Goal: Task Accomplishment & Management: Use online tool/utility

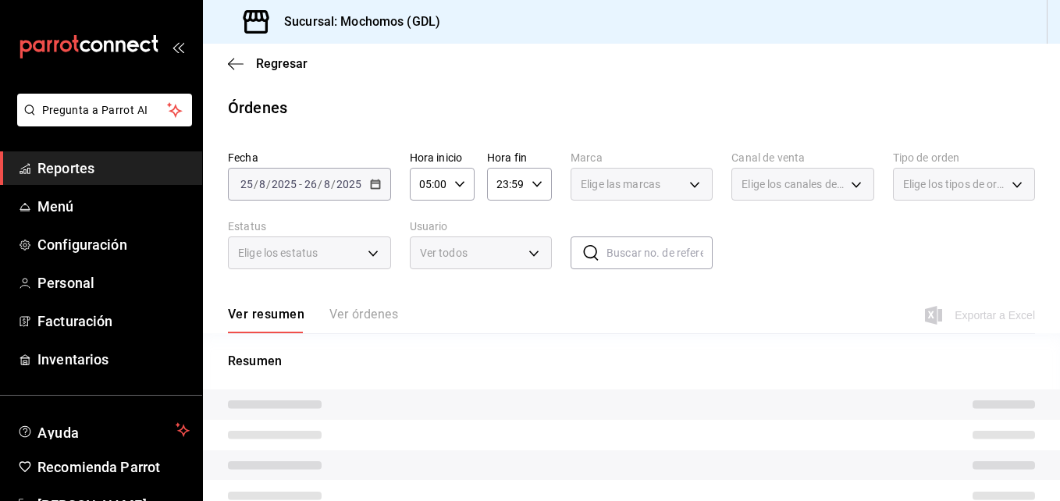
type input "9cac9703-0c5a-4d8b-addd-5b6b571d65b9"
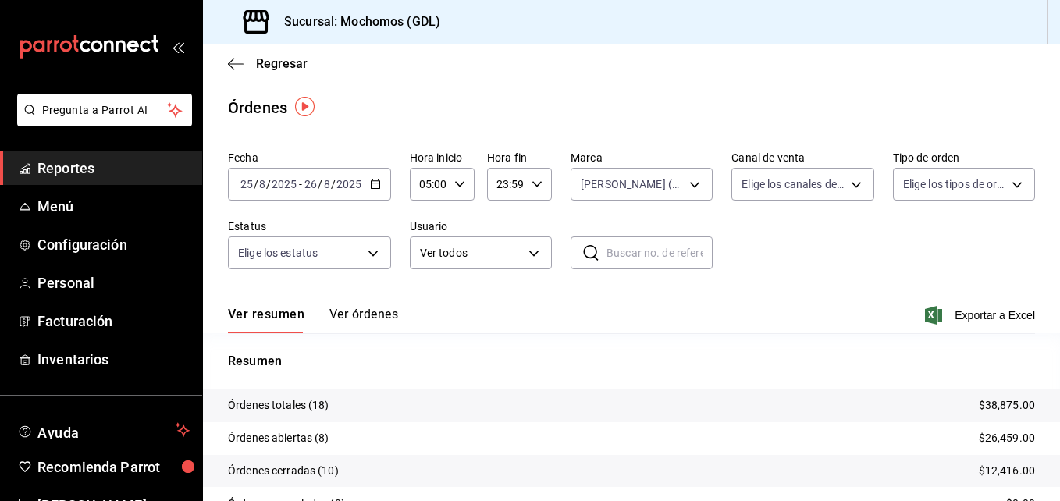
scroll to position [112, 0]
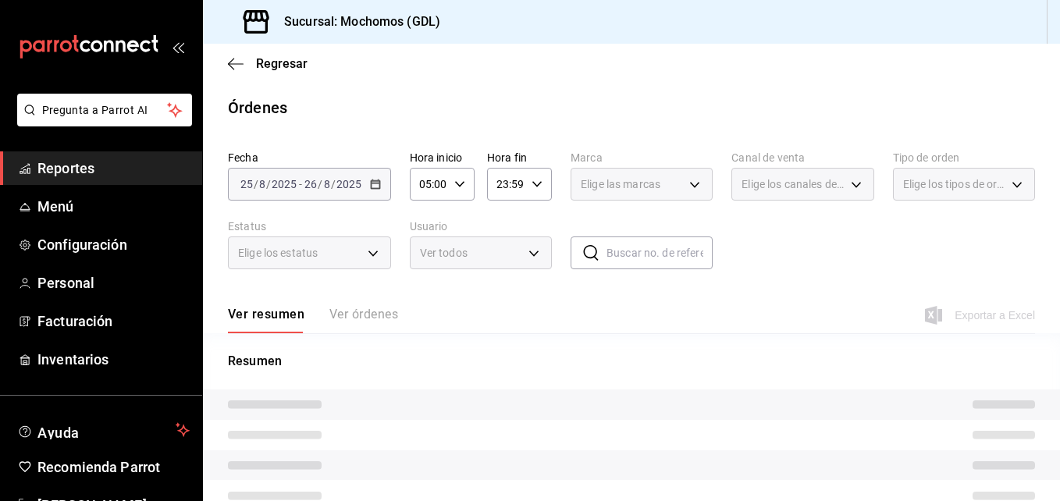
type input "9cac9703-0c5a-4d8b-addd-5b6b571d65b9"
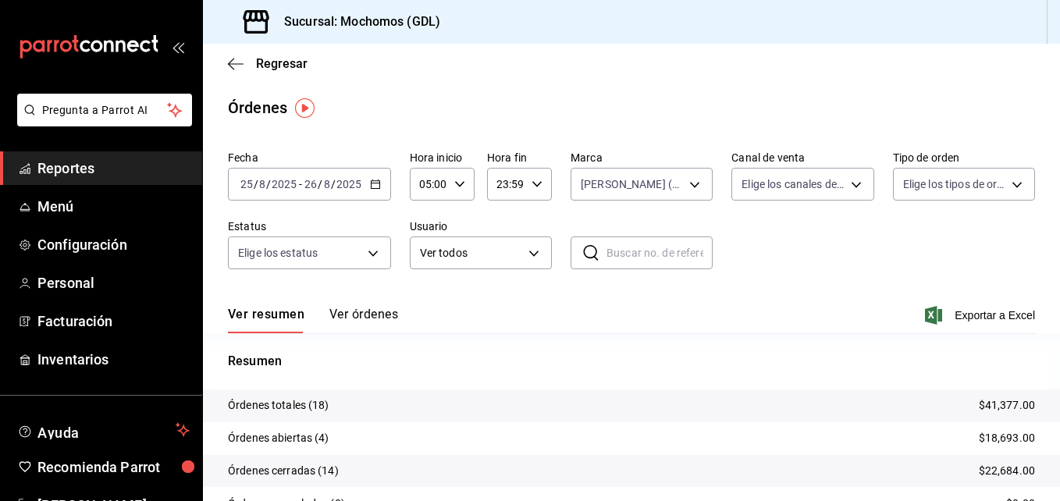
click at [227, 65] on div "Regresar" at bounding box center [631, 64] width 857 height 40
click at [229, 64] on icon "button" at bounding box center [231, 64] width 6 height 12
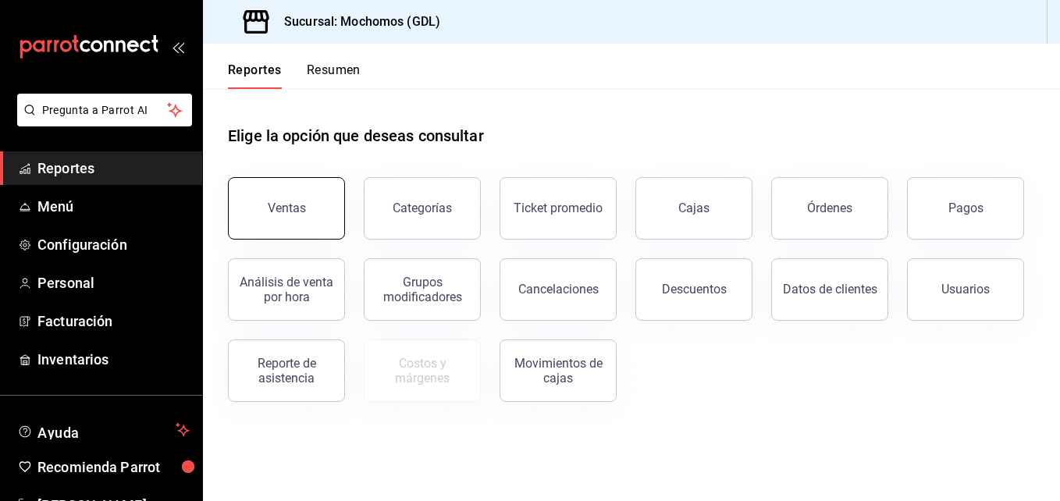
click at [319, 222] on button "Ventas" at bounding box center [286, 208] width 117 height 62
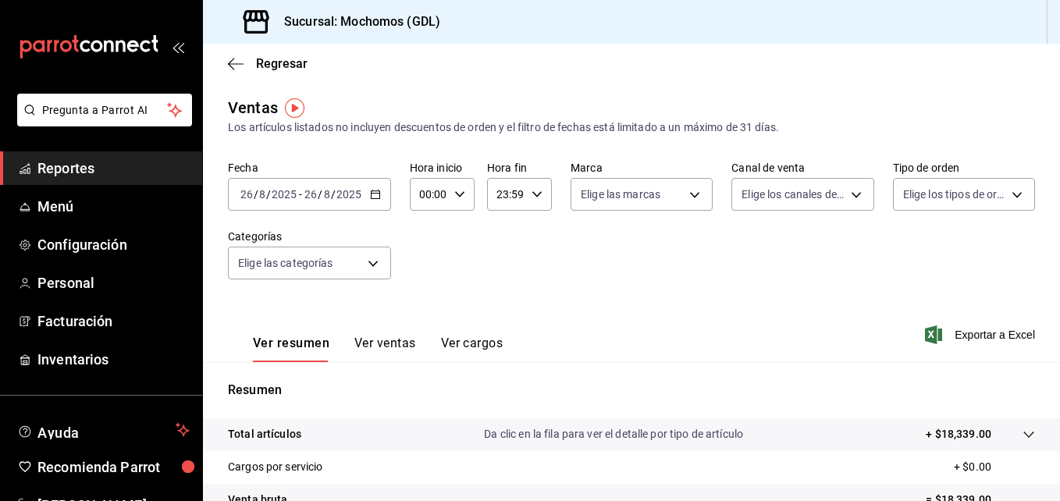
click at [378, 199] on \(Stroke\) "button" at bounding box center [375, 194] width 9 height 9
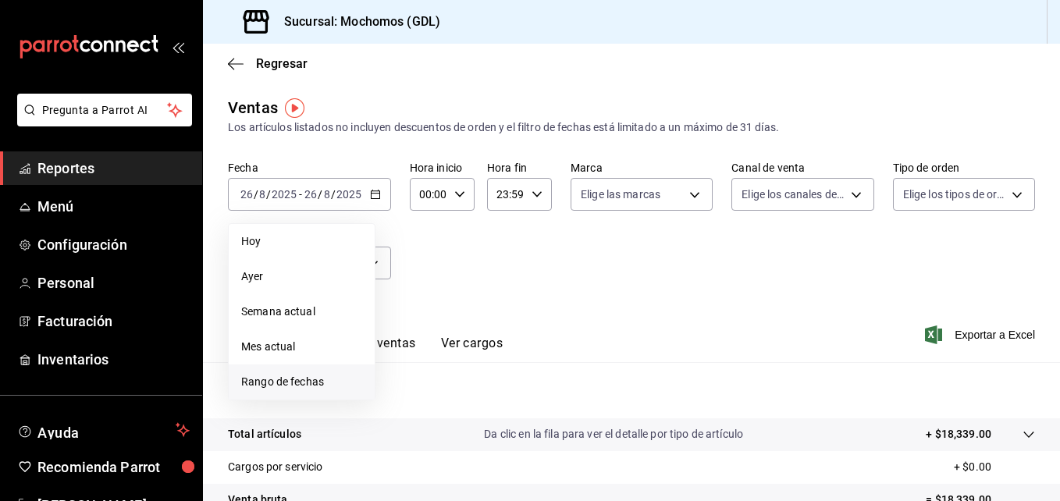
click at [272, 375] on span "Rango de fechas" at bounding box center [301, 382] width 121 height 16
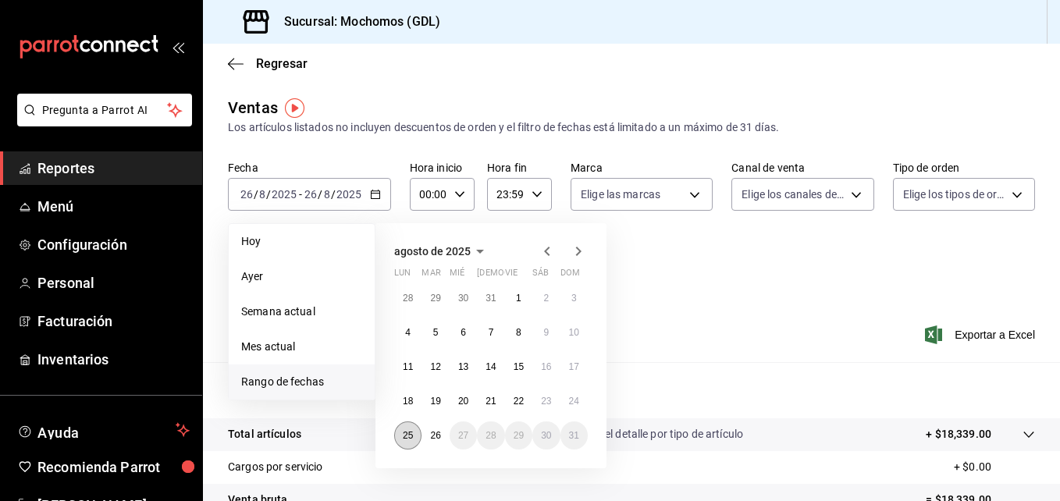
click at [402, 431] on button "25" at bounding box center [407, 435] width 27 height 28
click at [427, 435] on button "26" at bounding box center [434, 435] width 27 height 28
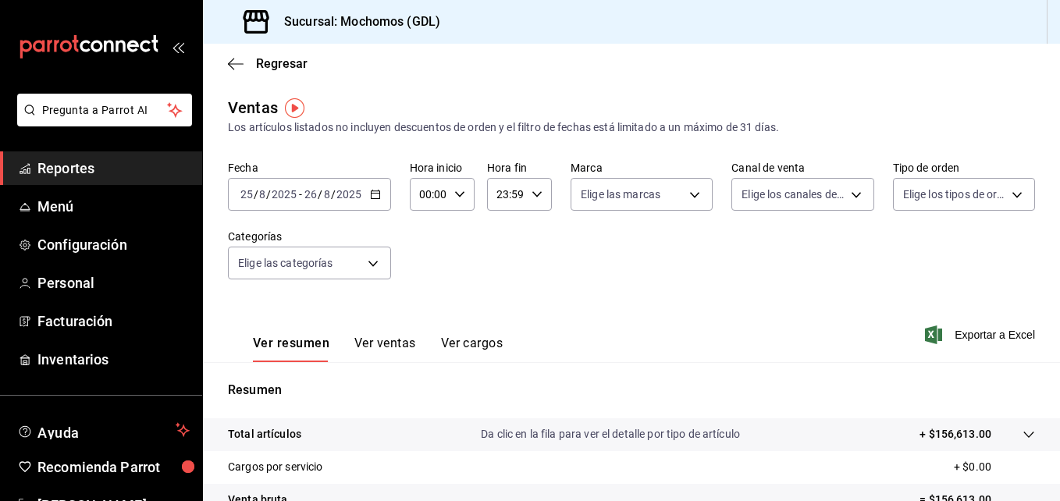
click at [458, 200] on div "00:00 Hora inicio" at bounding box center [442, 194] width 65 height 33
click at [424, 240] on span "00" at bounding box center [424, 234] width 7 height 12
click at [420, 258] on button "05" at bounding box center [425, 265] width 26 height 31
type input "05:00"
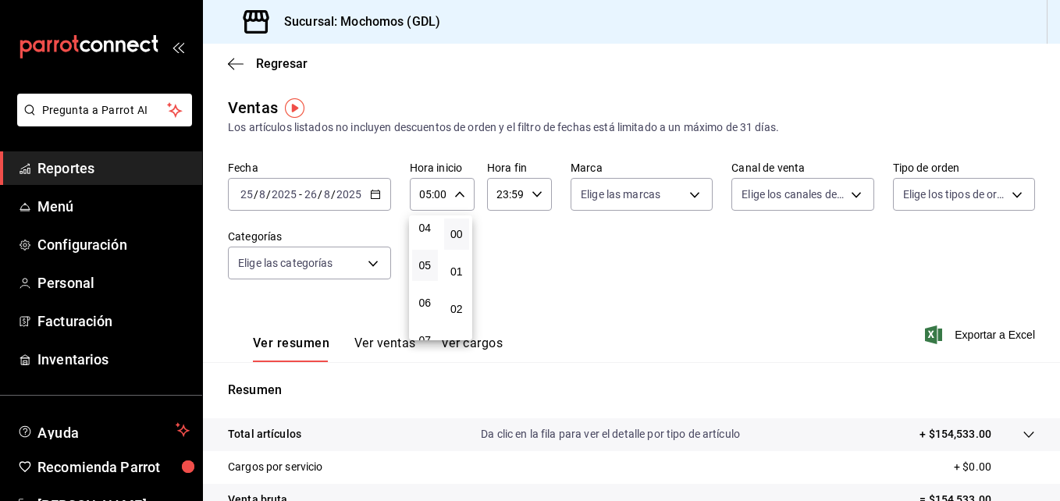
click at [642, 189] on div at bounding box center [530, 250] width 1060 height 501
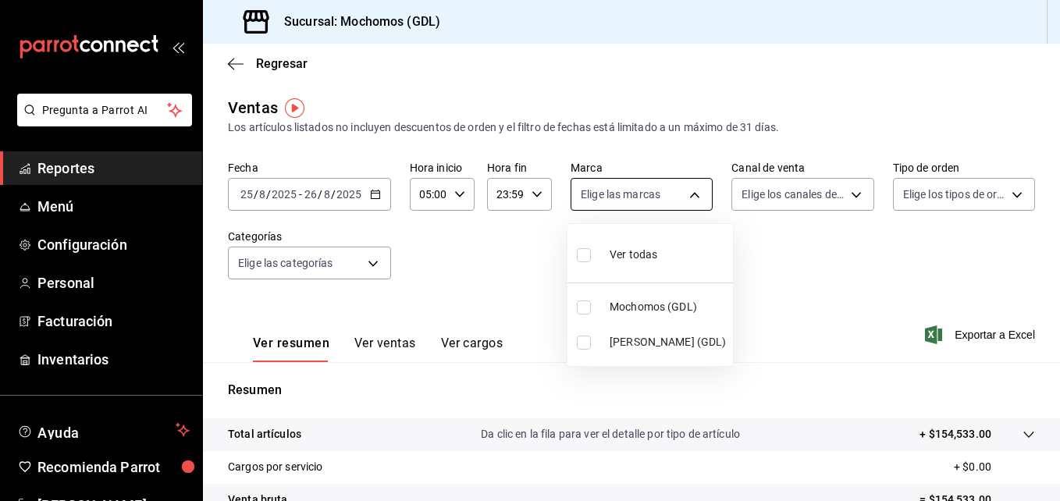
click at [680, 204] on body "Pregunta a Parrot AI Reportes Menú Configuración Personal Facturación Inventari…" at bounding box center [530, 250] width 1060 height 501
click at [614, 340] on span "[PERSON_NAME] (GDL)" at bounding box center [667, 342] width 117 height 16
type input "9cac9703-0c5a-4d8b-addd-5b6b571d65b9"
checkbox input "true"
click at [1053, 372] on div at bounding box center [530, 250] width 1060 height 501
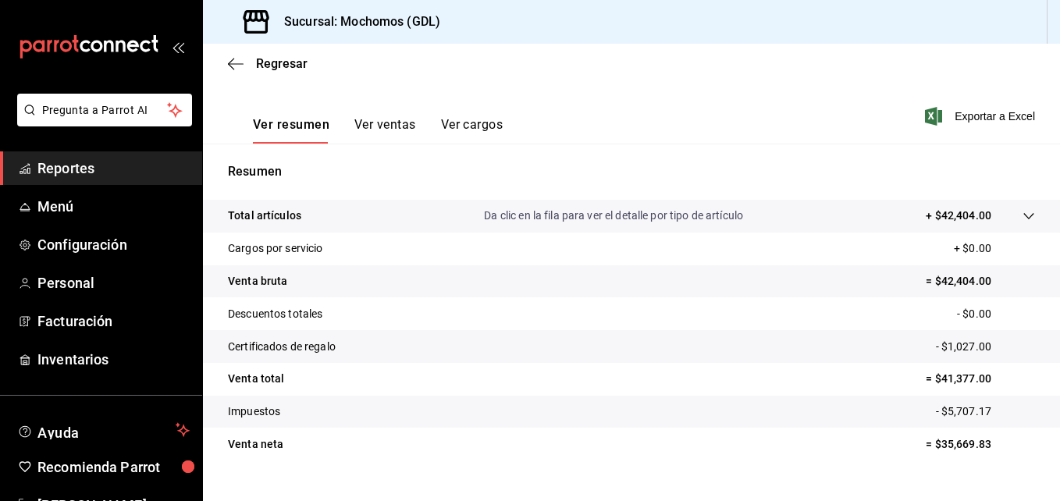
scroll to position [247, 0]
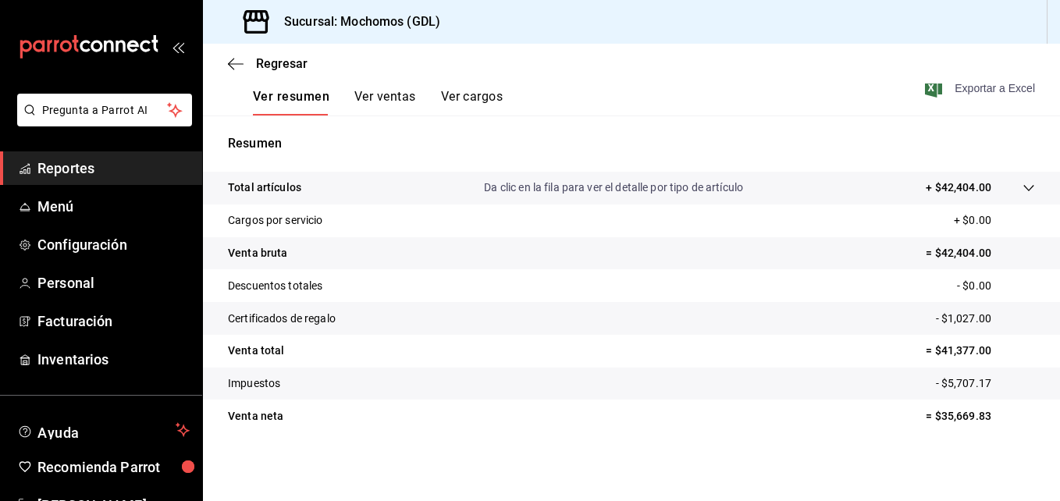
click at [939, 90] on span "Exportar a Excel" at bounding box center [981, 88] width 107 height 19
click at [234, 66] on icon "button" at bounding box center [236, 64] width 16 height 14
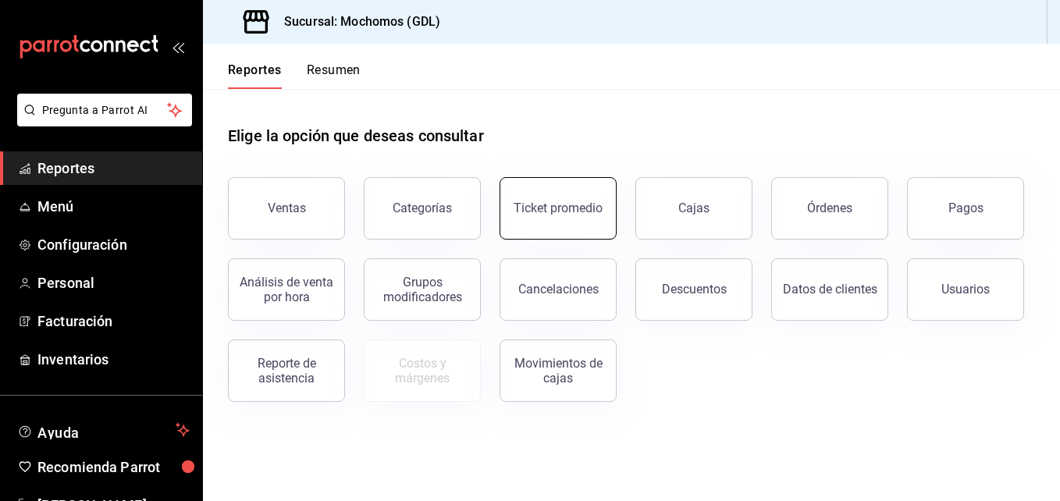
click at [541, 224] on button "Ticket promedio" at bounding box center [557, 208] width 117 height 62
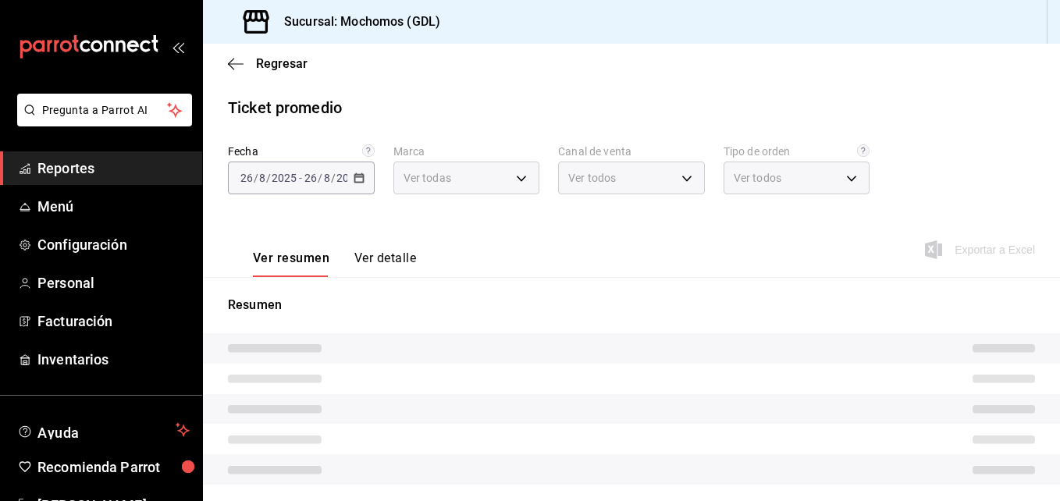
type input "36c25d4a-7cb0-456c-a434-e981d54830bc,9cac9703-0c5a-4d8b-addd-5b6b571d65b9"
type input "PARROT,UBER_EATS,RAPPI,DIDI_FOOD,ONLINE"
type input "c3d0baef-30c0-4718-9d76-caab43e27316,13c4cc4a-99d2-42c0-ba96-c3de8c08c13d,7b791…"
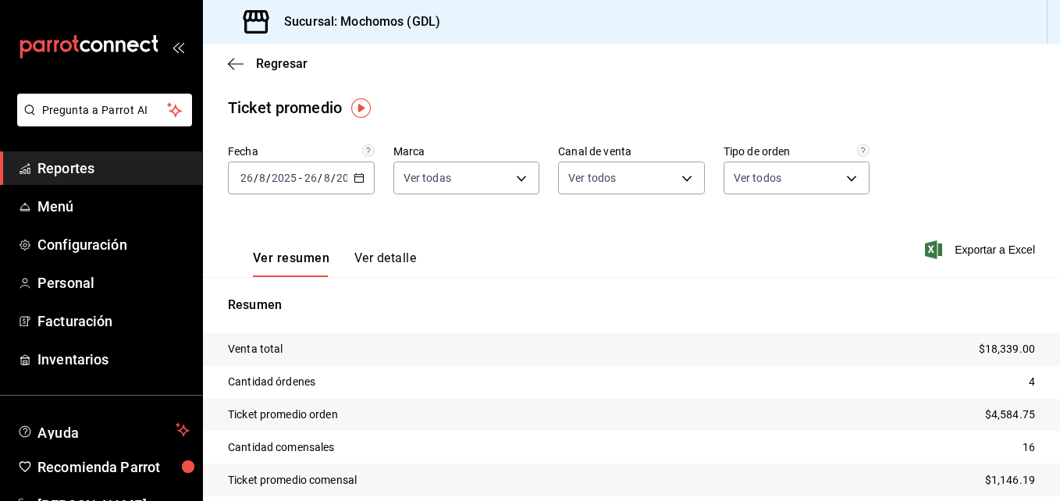
click at [355, 172] on icon "button" at bounding box center [358, 177] width 11 height 11
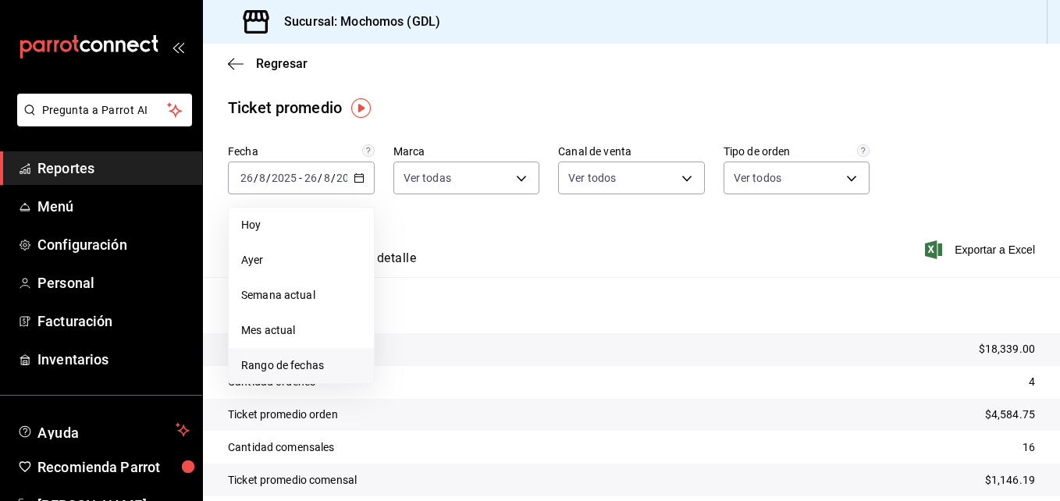
click at [301, 366] on span "Rango de fechas" at bounding box center [301, 365] width 120 height 16
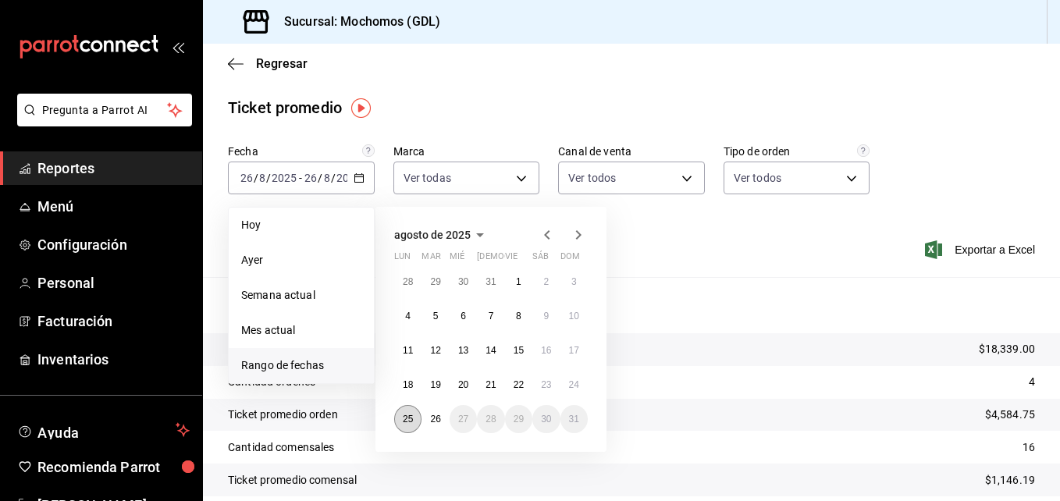
click at [414, 427] on button "25" at bounding box center [407, 419] width 27 height 28
click at [425, 426] on button "26" at bounding box center [434, 419] width 27 height 28
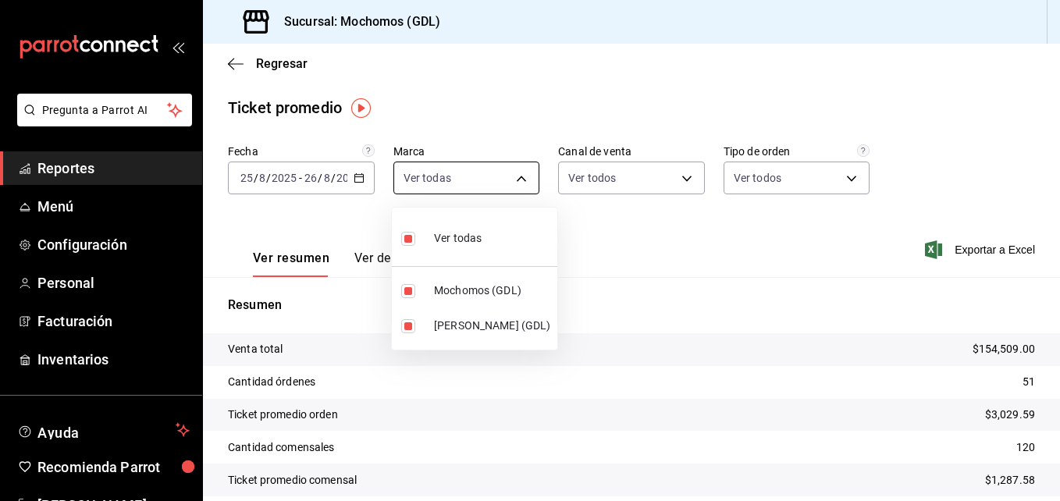
click at [513, 179] on body "Pregunta a Parrot AI Reportes Menú Configuración Personal Facturación Inventari…" at bounding box center [530, 250] width 1060 height 501
click at [449, 282] on li "Mochomos (GDL)" at bounding box center [474, 290] width 165 height 35
type input "9cac9703-0c5a-4d8b-addd-5b6b571d65b9"
checkbox input "false"
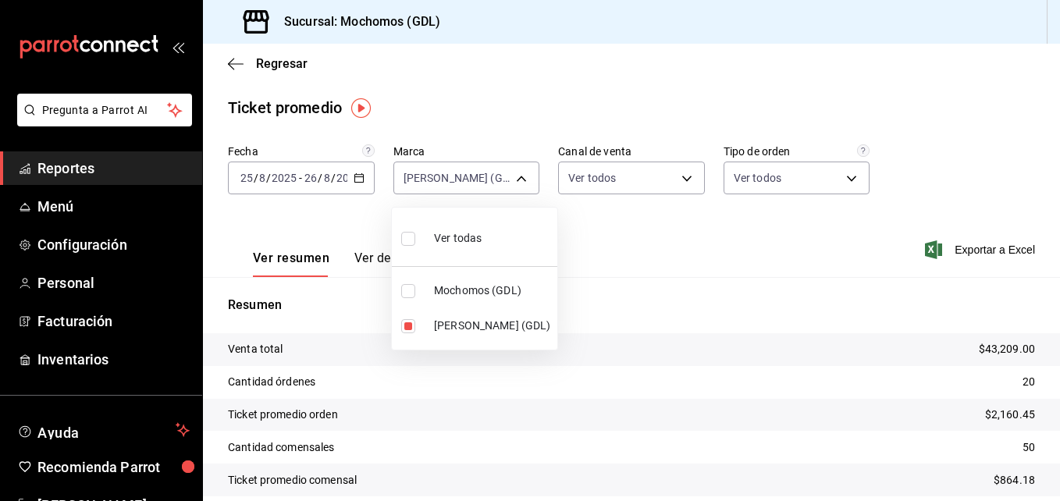
click at [736, 386] on div at bounding box center [530, 250] width 1060 height 501
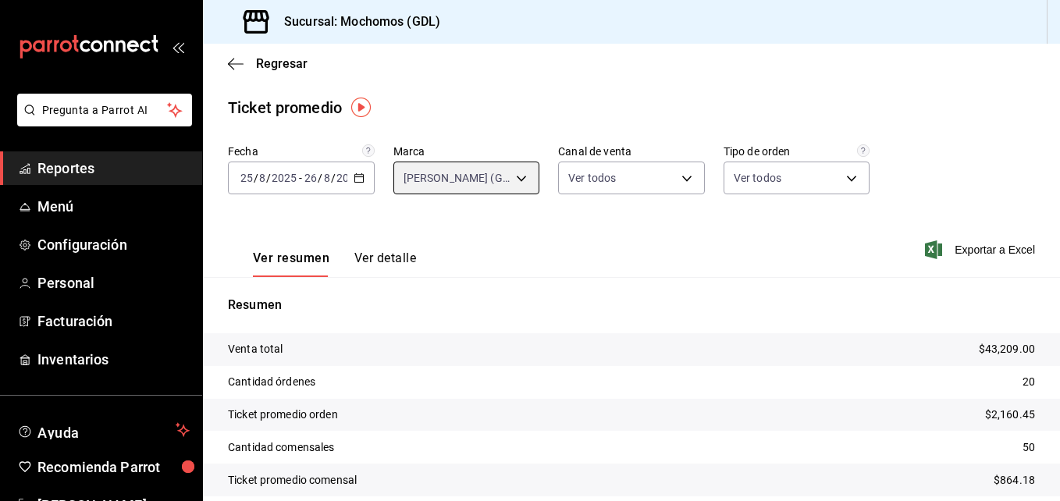
scroll to position [64, 0]
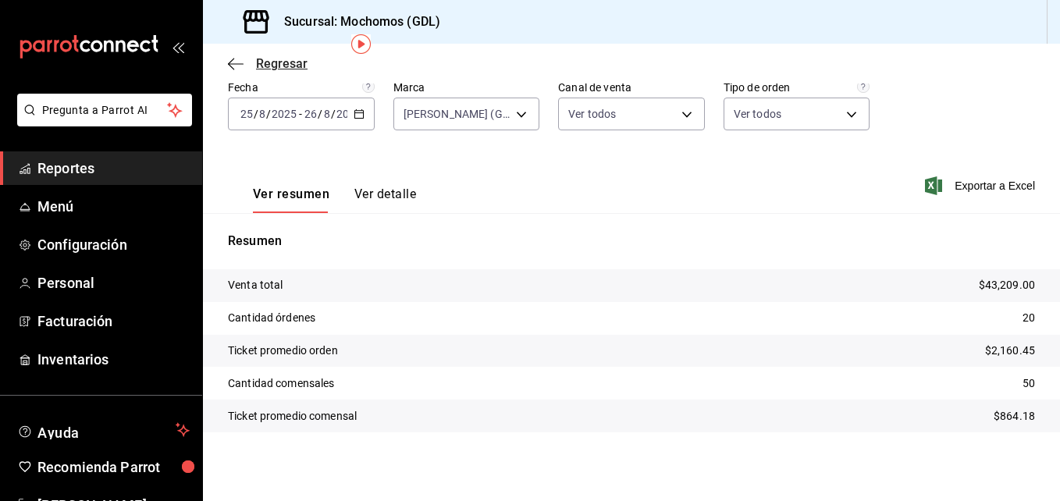
click at [230, 60] on icon "button" at bounding box center [236, 64] width 16 height 14
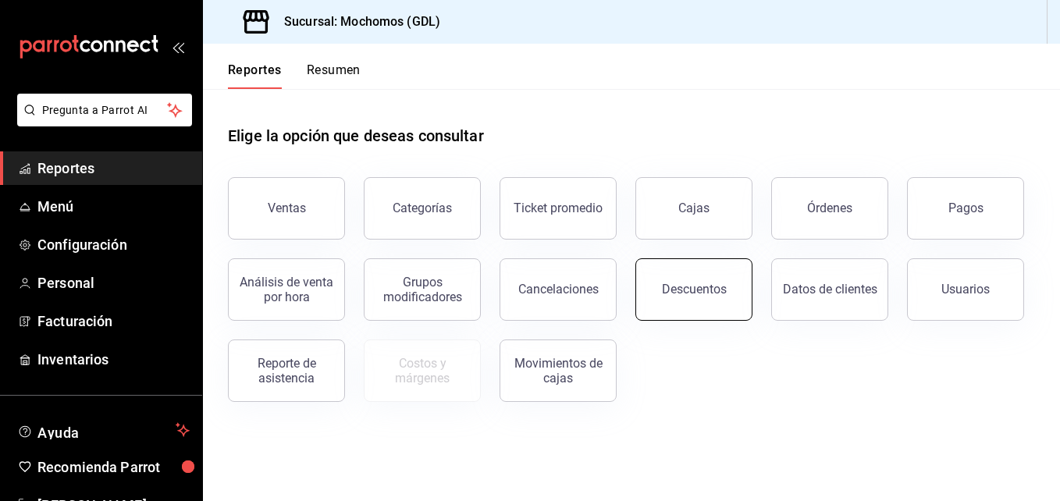
click at [656, 290] on button "Descuentos" at bounding box center [693, 289] width 117 height 62
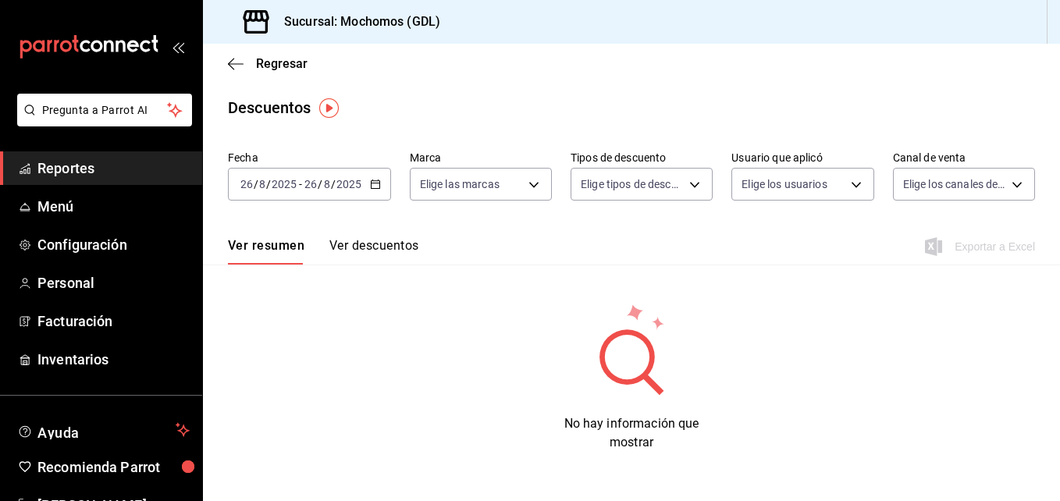
click at [383, 178] on div "2025-08-26 26 / 8 / 2025 - 2025-08-26 26 / 8 / 2025" at bounding box center [309, 184] width 163 height 33
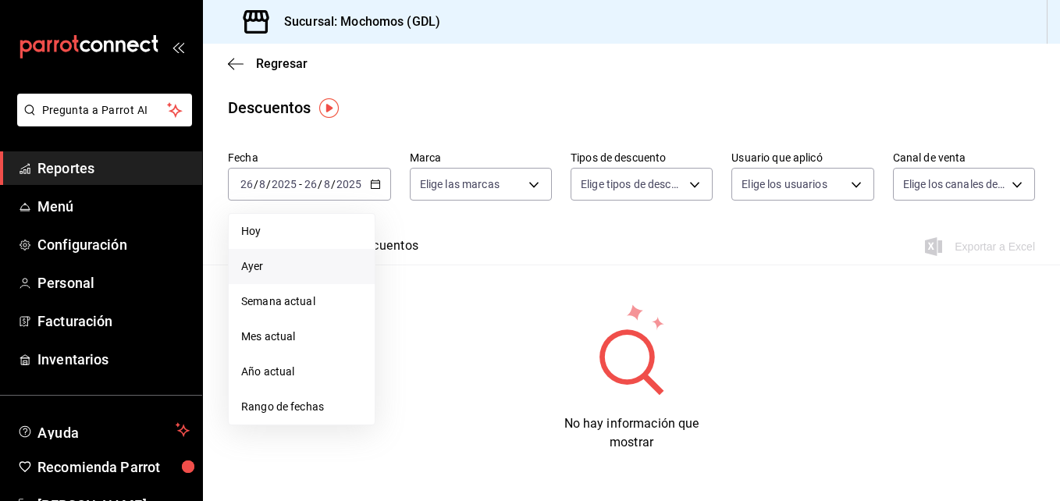
click at [282, 266] on span "Ayer" at bounding box center [301, 266] width 121 height 16
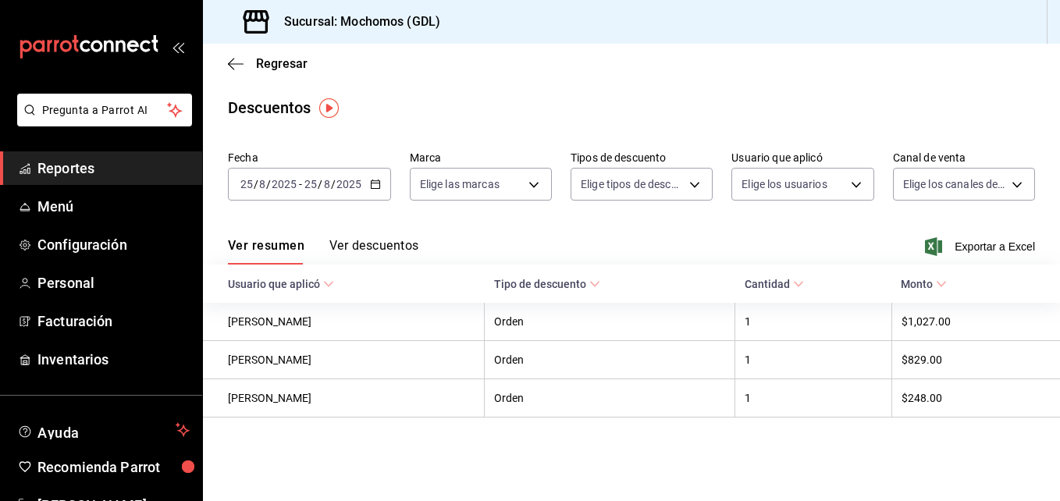
click at [947, 256] on div "Ver resumen Ver descuentos Exportar a Excel" at bounding box center [631, 241] width 857 height 45
click at [951, 250] on span "Exportar a Excel" at bounding box center [981, 246] width 107 height 19
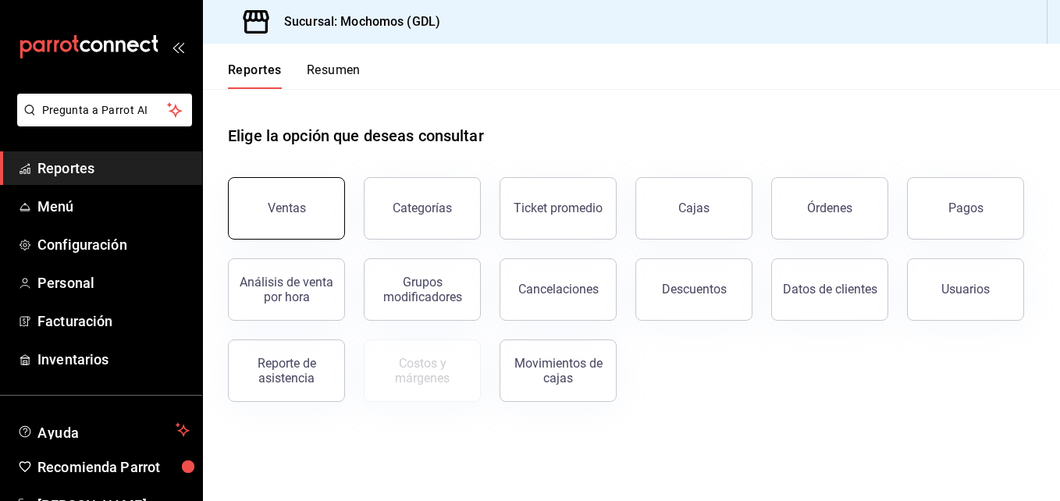
click at [285, 229] on button "Ventas" at bounding box center [286, 208] width 117 height 62
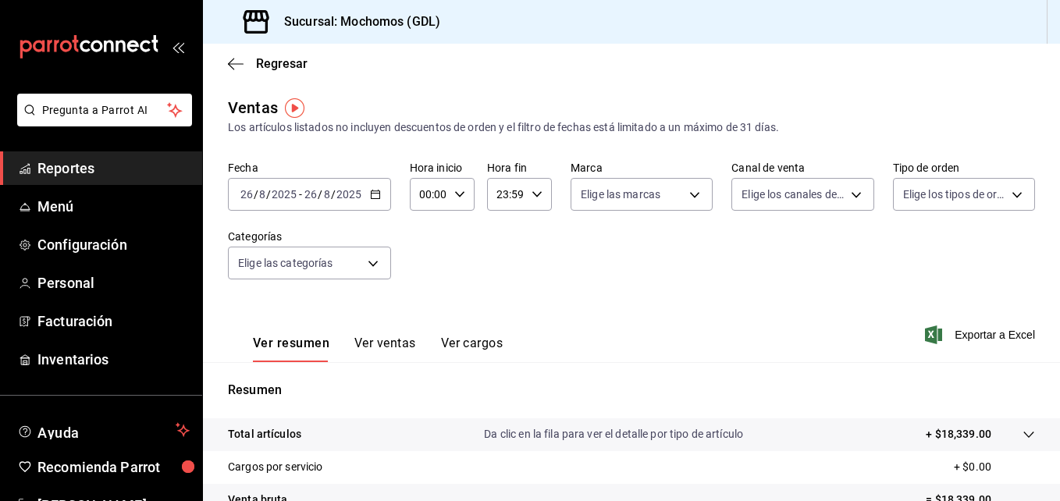
click at [370, 198] on icon "button" at bounding box center [375, 194] width 11 height 11
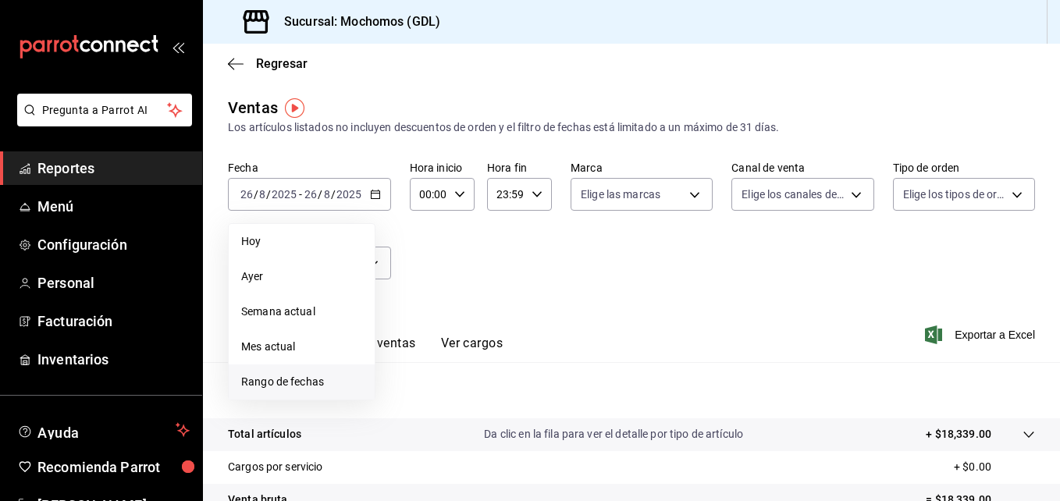
click at [296, 379] on span "Rango de fechas" at bounding box center [301, 382] width 121 height 16
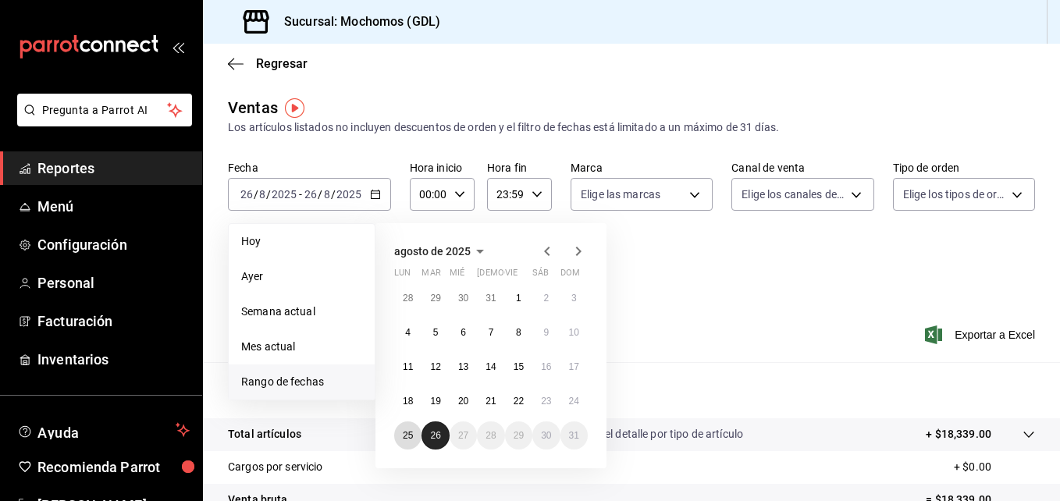
drag, startPoint x: 413, startPoint y: 424, endPoint x: 430, endPoint y: 429, distance: 18.0
click at [430, 429] on div "28 29 30 31 1 2 3 4 5 6 7 8 9 10 11 12 13 14 15 16 17 18 19 20 21 22 23 24 25 2…" at bounding box center [491, 366] width 194 height 165
click at [430, 429] on button "26" at bounding box center [434, 435] width 27 height 28
click at [413, 440] on abbr "25" at bounding box center [408, 435] width 10 height 11
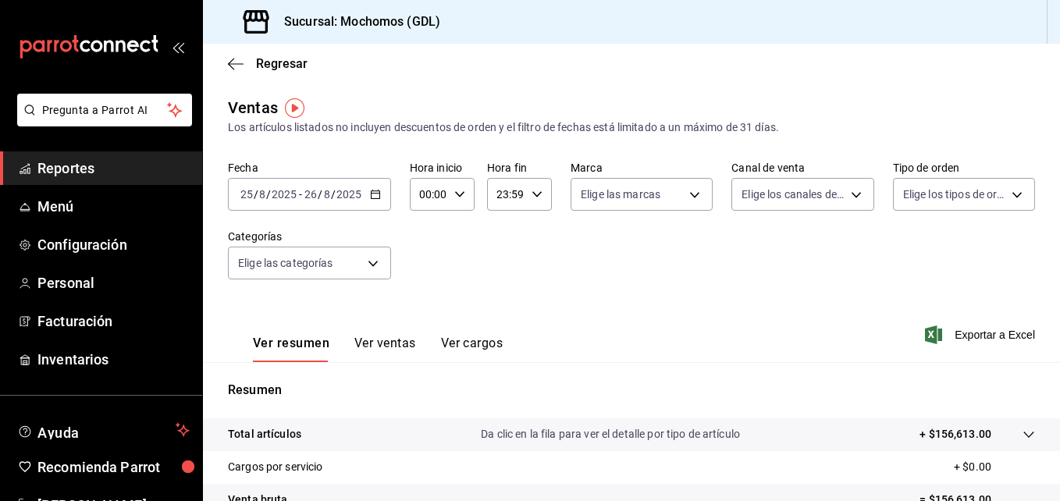
click at [467, 194] on div "00:00 Hora inicio" at bounding box center [442, 194] width 65 height 33
click at [428, 232] on span "00" at bounding box center [424, 234] width 7 height 12
click at [428, 232] on span "05" at bounding box center [424, 234] width 7 height 12
type input "05:00"
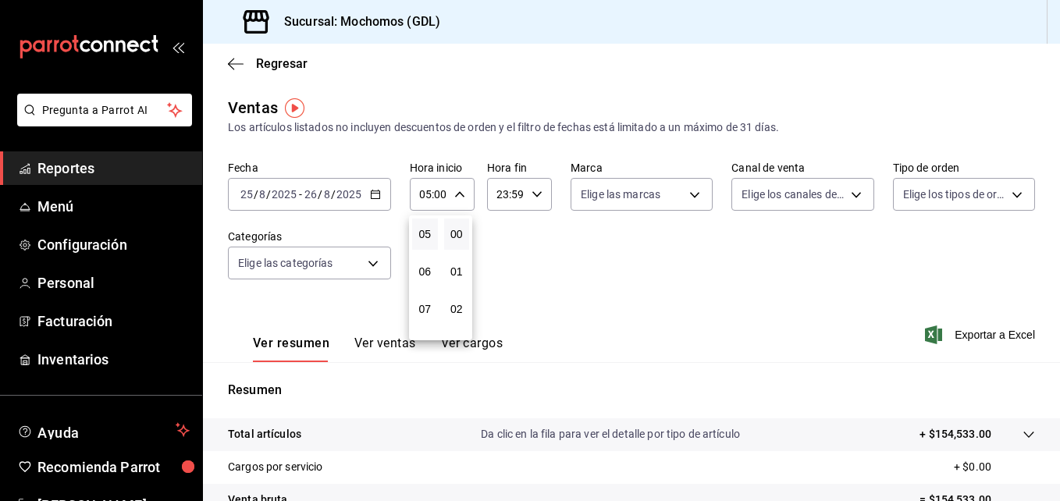
click at [620, 192] on div at bounding box center [530, 250] width 1060 height 501
click at [620, 192] on body "Pregunta a Parrot AI Reportes Menú Configuración Personal Facturación Inventari…" at bounding box center [530, 250] width 1060 height 501
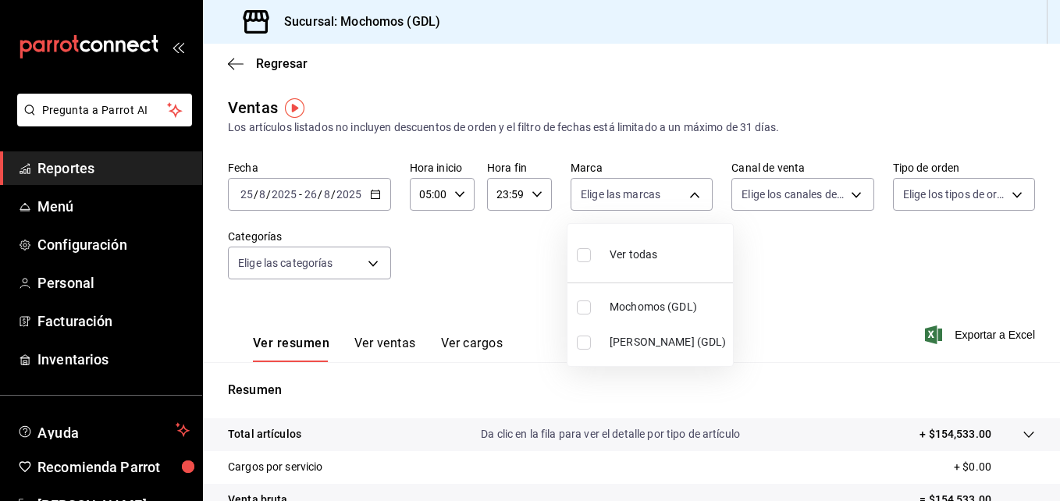
click at [621, 332] on li "[PERSON_NAME] (GDL)" at bounding box center [649, 342] width 165 height 35
type input "9cac9703-0c5a-4d8b-addd-5b6b571d65b9"
checkbox input "true"
click at [1053, 387] on div at bounding box center [530, 250] width 1060 height 501
